Goal: Transaction & Acquisition: Book appointment/travel/reservation

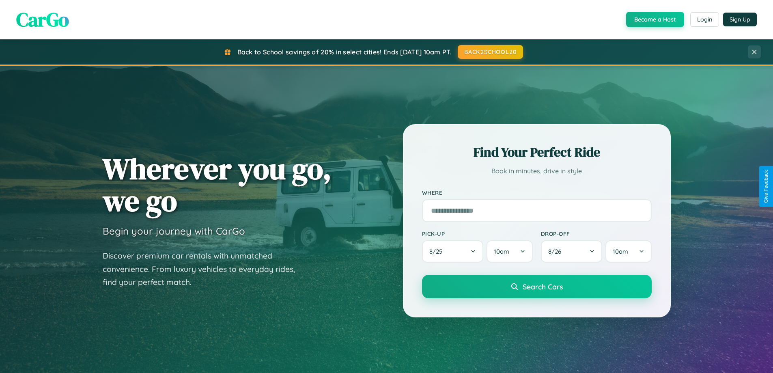
scroll to position [350, 0]
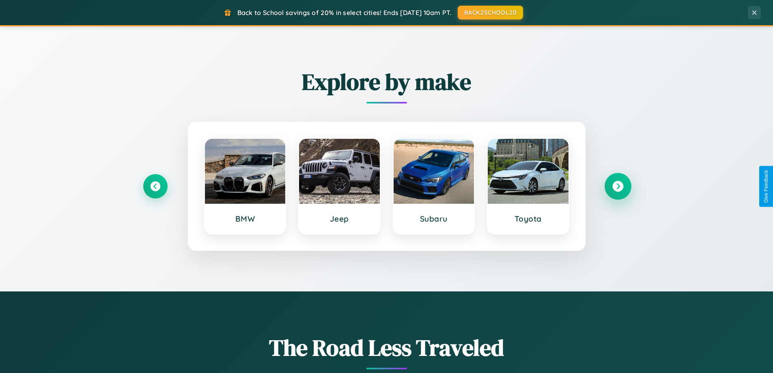
click at [618, 186] on icon at bounding box center [618, 186] width 11 height 11
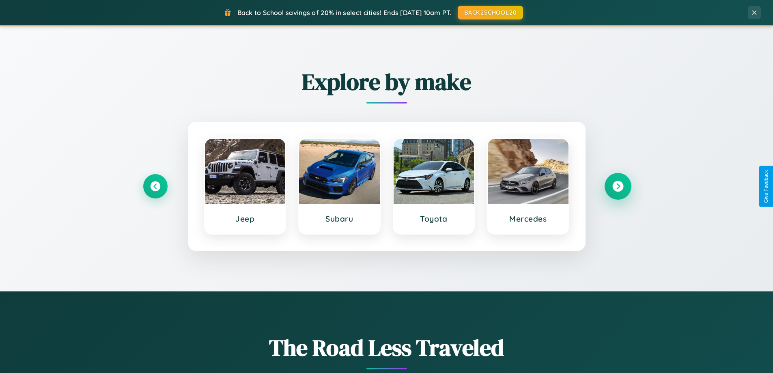
click at [618, 186] on icon at bounding box center [618, 186] width 11 height 11
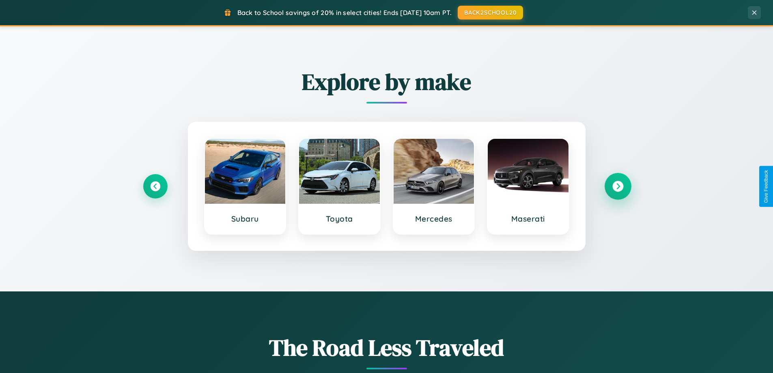
click at [618, 186] on icon at bounding box center [618, 186] width 11 height 11
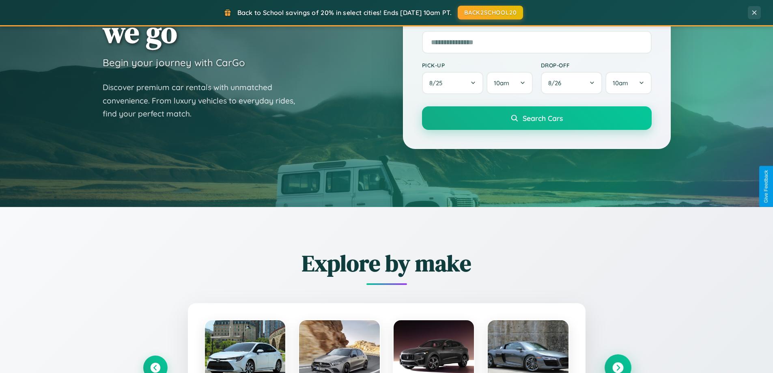
scroll to position [0, 0]
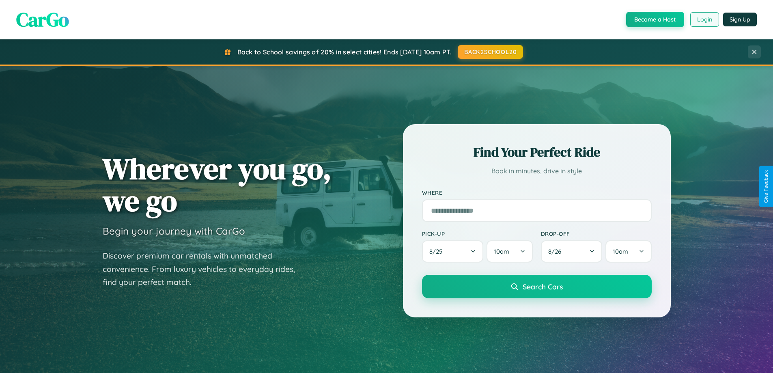
click at [704, 19] on button "Login" at bounding box center [705, 19] width 29 height 15
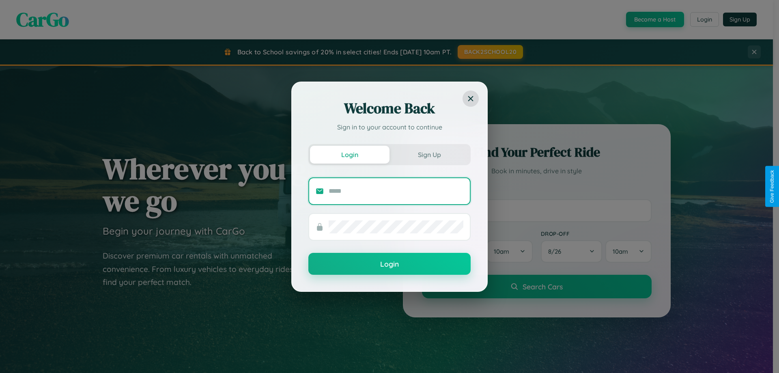
click at [396, 191] on input "text" at bounding box center [396, 191] width 135 height 13
type input "**********"
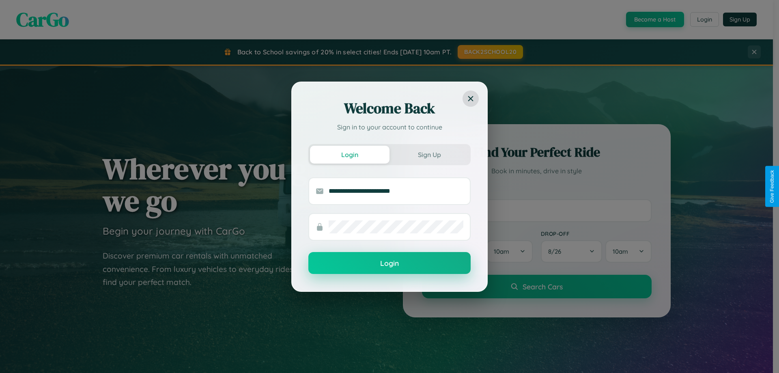
click at [390, 263] on button "Login" at bounding box center [390, 263] width 162 height 22
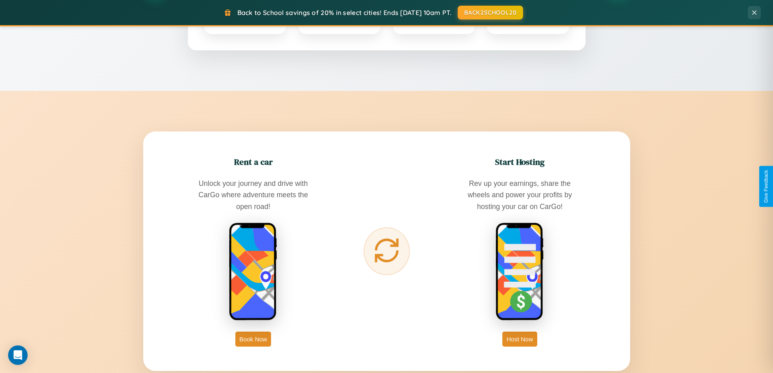
scroll to position [1304, 0]
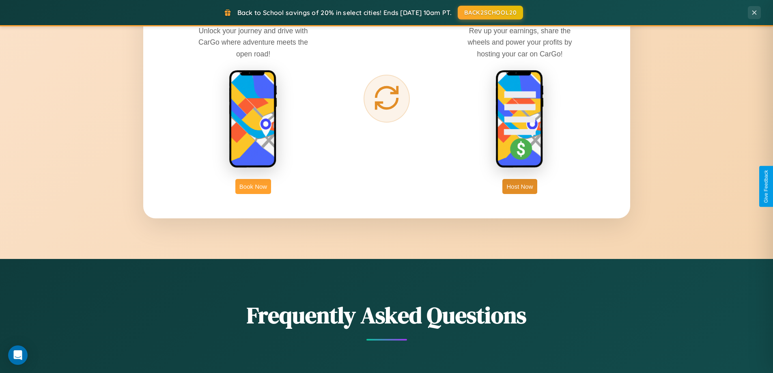
click at [253, 186] on button "Book Now" at bounding box center [253, 186] width 36 height 15
